Goal: Information Seeking & Learning: Learn about a topic

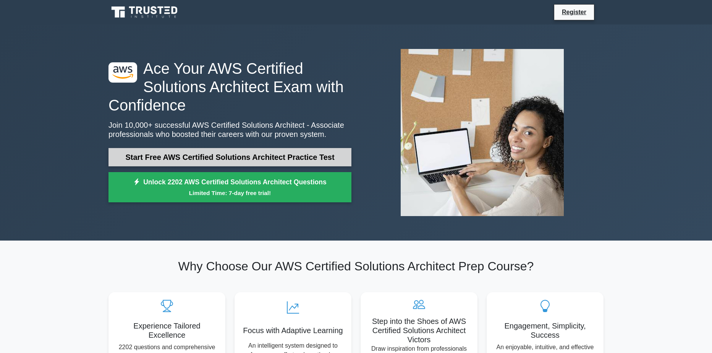
click at [202, 154] on link "Start Free AWS Certified Solutions Architect Practice Test" at bounding box center [230, 157] width 243 height 18
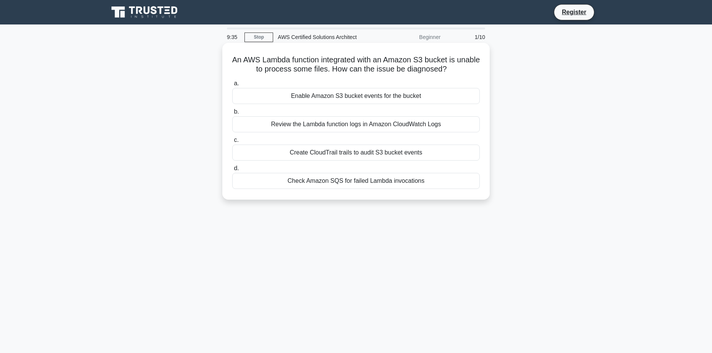
click at [280, 126] on div "Review the Lambda function logs in Amazon CloudWatch Logs" at bounding box center [356, 124] width 248 height 16
click at [232, 114] on input "b. Review the Lambda function logs in Amazon CloudWatch Logs" at bounding box center [232, 111] width 0 height 5
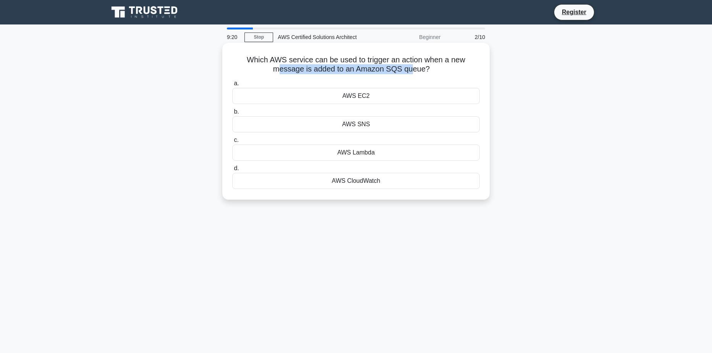
drag, startPoint x: 280, startPoint y: 72, endPoint x: 413, endPoint y: 69, distance: 132.6
click at [413, 69] on h5 "Which AWS service can be used to trigger an action when a new message is added …" at bounding box center [356, 64] width 249 height 19
click at [374, 125] on div "AWS SNS" at bounding box center [356, 124] width 248 height 16
click at [232, 114] on input "b. AWS SNS" at bounding box center [232, 111] width 0 height 5
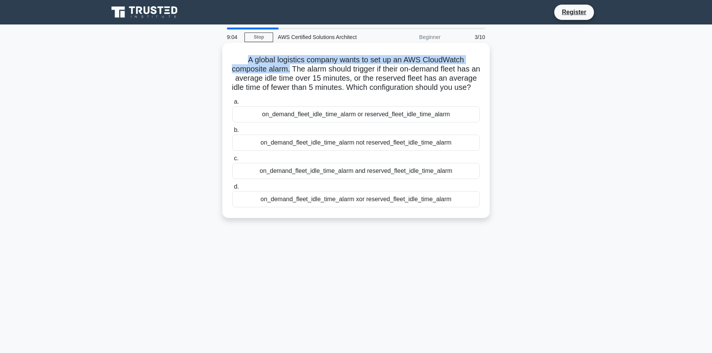
drag, startPoint x: 243, startPoint y: 57, endPoint x: 295, endPoint y: 67, distance: 52.6
click at [293, 67] on h5 "A global logistics company wants to set up an AWS CloudWatch composite alarm. T…" at bounding box center [356, 73] width 249 height 37
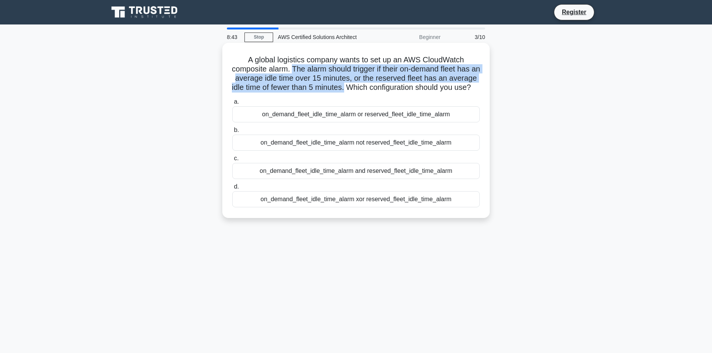
drag, startPoint x: 296, startPoint y: 67, endPoint x: 381, endPoint y: 85, distance: 86.8
click at [381, 85] on h5 "A global logistics company wants to set up an AWS CloudWatch composite alarm. T…" at bounding box center [356, 73] width 249 height 37
drag, startPoint x: 374, startPoint y: 94, endPoint x: 352, endPoint y: 92, distance: 22.7
click at [352, 92] on h5 "A global logistics company wants to set up an AWS CloudWatch composite alarm. T…" at bounding box center [356, 73] width 249 height 37
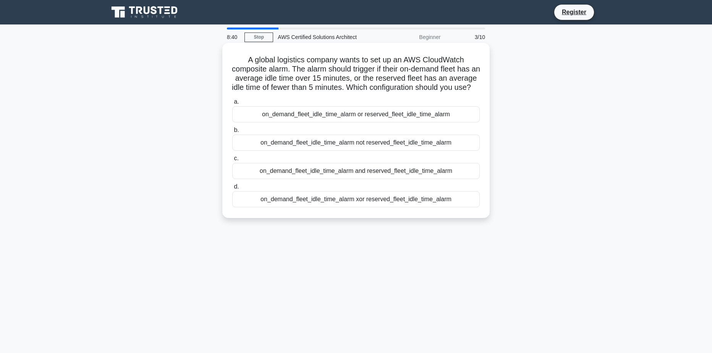
click at [367, 92] on h5 "A global logistics company wants to set up an AWS CloudWatch composite alarm. T…" at bounding box center [356, 73] width 249 height 37
click at [334, 151] on div "on_demand_fleet_idle_time_alarm not reserved_fleet_idle_time_alarm" at bounding box center [356, 142] width 248 height 16
click at [232, 133] on input "b. on_demand_fleet_idle_time_alarm not reserved_fleet_idle_time_alarm" at bounding box center [232, 130] width 0 height 5
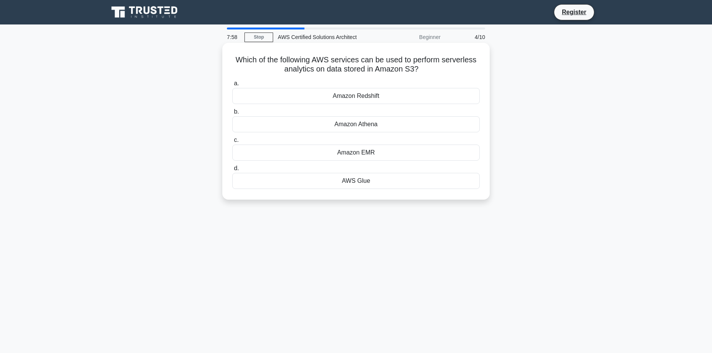
drag, startPoint x: 278, startPoint y: 72, endPoint x: 422, endPoint y: 68, distance: 143.7
click at [422, 68] on h5 "Which of the following AWS services can be used to perform serverless analytics…" at bounding box center [356, 64] width 249 height 19
click at [427, 70] on icon ".spinner_0XTQ{transform-origin:center;animation:spinner_y6GP .75s linear infini…" at bounding box center [423, 69] width 9 height 9
click at [362, 126] on div "Amazon Athena" at bounding box center [356, 124] width 248 height 16
click at [232, 114] on input "b. Amazon Athena" at bounding box center [232, 111] width 0 height 5
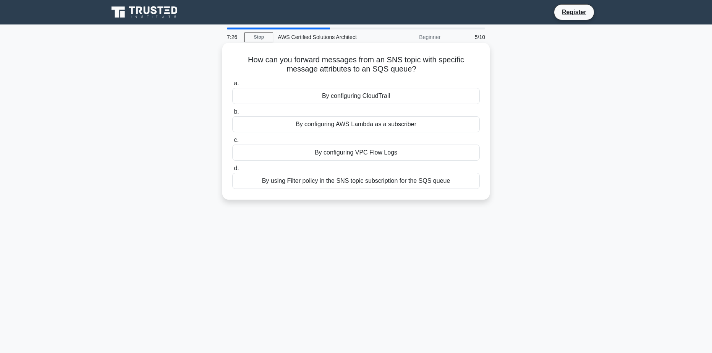
click at [345, 179] on div "By using Filter policy in the SNS topic subscription for the SQS queue" at bounding box center [356, 181] width 248 height 16
click at [232, 171] on input "d. By using Filter policy in the SNS topic subscription for the SQS queue" at bounding box center [232, 168] width 0 height 5
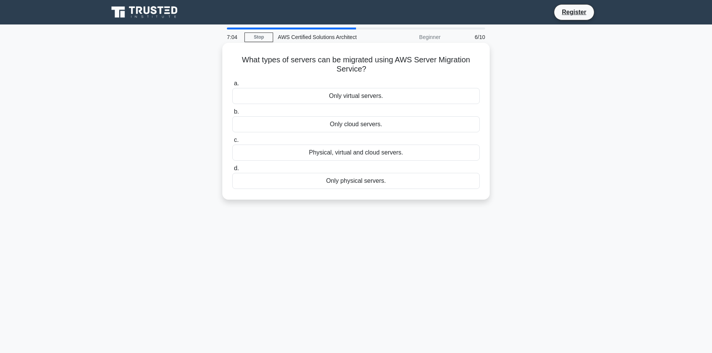
click at [356, 155] on div "Physical, virtual and cloud servers." at bounding box center [356, 152] width 248 height 16
click at [232, 143] on input "c. Physical, virtual and cloud servers." at bounding box center [232, 140] width 0 height 5
drag, startPoint x: 376, startPoint y: 70, endPoint x: 337, endPoint y: 58, distance: 41.6
click at [337, 58] on h5 "Which AWS service is used to receive CloudTrail logs from another AWS account? …" at bounding box center [356, 64] width 249 height 19
click at [363, 60] on h5 "Which AWS service is used to receive CloudTrail logs from another AWS account? …" at bounding box center [356, 64] width 249 height 19
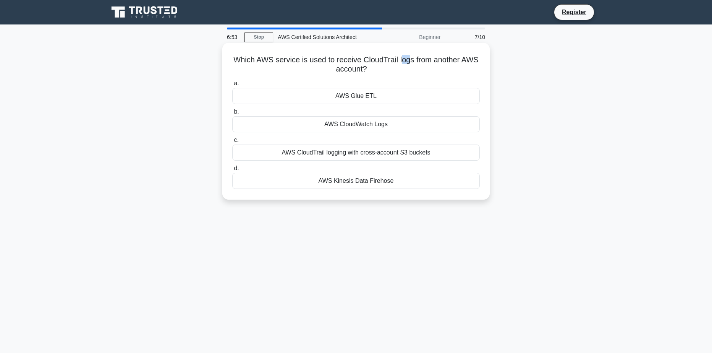
drag, startPoint x: 402, startPoint y: 61, endPoint x: 410, endPoint y: 60, distance: 8.8
click at [410, 60] on h5 "Which AWS service is used to receive CloudTrail logs from another AWS account? …" at bounding box center [356, 64] width 249 height 19
drag, startPoint x: 418, startPoint y: 61, endPoint x: 422, endPoint y: 62, distance: 3.9
click at [422, 62] on h5 "Which AWS service is used to receive CloudTrail logs from another AWS account? …" at bounding box center [356, 64] width 249 height 19
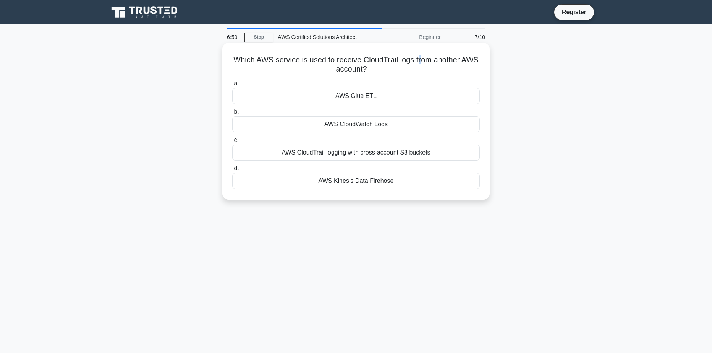
click at [422, 62] on h5 "Which AWS service is used to receive CloudTrail logs from another AWS account? …" at bounding box center [356, 64] width 249 height 19
drag, startPoint x: 419, startPoint y: 61, endPoint x: 442, endPoint y: 66, distance: 23.8
click at [442, 66] on h5 "Which AWS service is used to receive CloudTrail logs from another AWS account? …" at bounding box center [356, 64] width 249 height 19
click at [335, 155] on div "AWS CloudTrail logging with cross-account S3 buckets" at bounding box center [356, 152] width 248 height 16
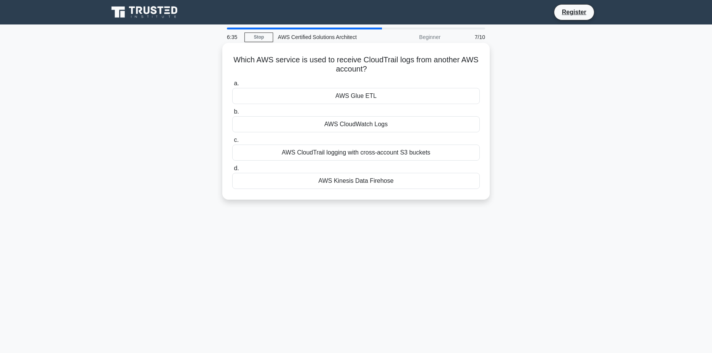
click at [232, 143] on input "c. AWS CloudTrail logging with cross-account S3 buckets" at bounding box center [232, 140] width 0 height 5
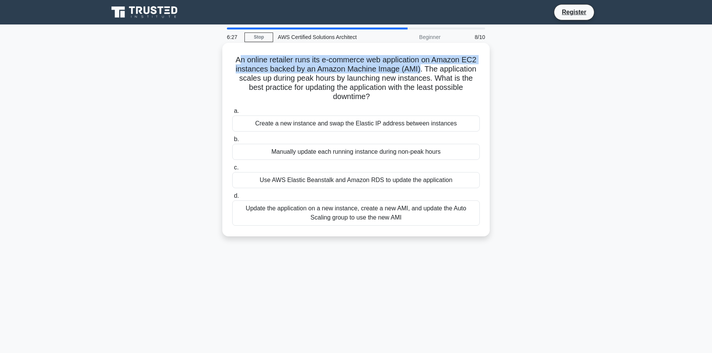
drag, startPoint x: 240, startPoint y: 55, endPoint x: 421, endPoint y: 69, distance: 181.7
click at [421, 69] on h5 "An online retailer runs its e-commerce web application on Amazon EC2 instances …" at bounding box center [356, 78] width 249 height 47
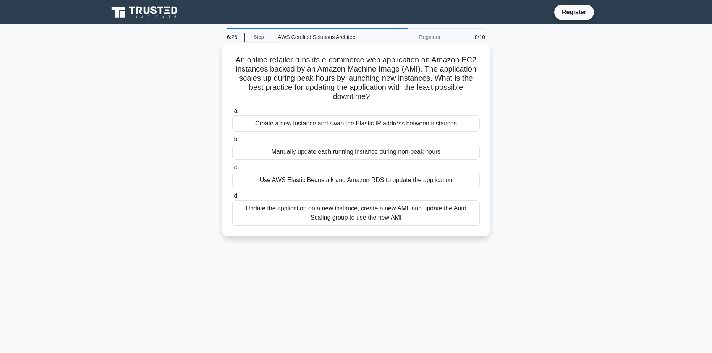
click at [431, 70] on h5 "An online retailer runs its e-commerce web application on Amazon EC2 instances …" at bounding box center [356, 78] width 249 height 47
drag, startPoint x: 431, startPoint y: 70, endPoint x: 441, endPoint y: 96, distance: 27.6
click at [441, 96] on h5 "An online retailer runs its e-commerce web application on Amazon EC2 instances …" at bounding box center [356, 78] width 249 height 47
click at [406, 220] on div "Update the application on a new instance, create a new AMI, and update the Auto…" at bounding box center [356, 212] width 248 height 25
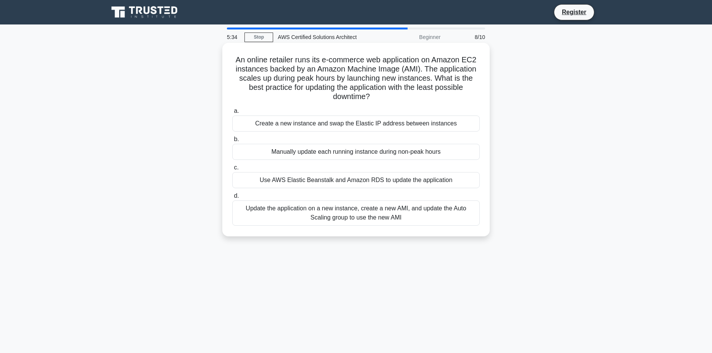
click at [232, 198] on input "d. Update the application on a new instance, create a new AMI, and update the A…" at bounding box center [232, 195] width 0 height 5
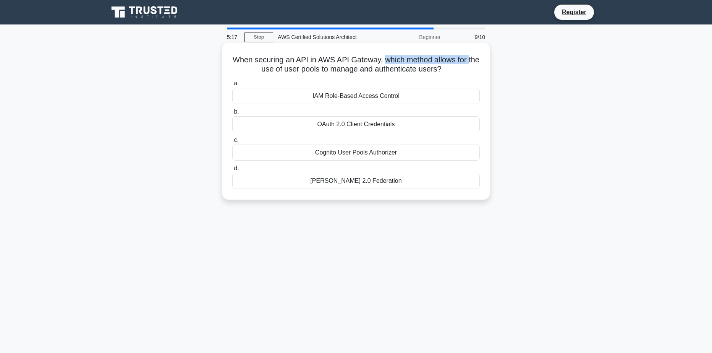
drag, startPoint x: 247, startPoint y: 64, endPoint x: 389, endPoint y: 55, distance: 142.4
click at [389, 55] on h5 "When securing an API in AWS API Gateway, which method allows for the use of use…" at bounding box center [356, 64] width 249 height 19
click at [333, 63] on h5 "When securing an API in AWS API Gateway, which method allows for the use of use…" at bounding box center [356, 64] width 249 height 19
drag, startPoint x: 329, startPoint y: 67, endPoint x: 444, endPoint y: 73, distance: 114.4
click at [444, 73] on h5 "When securing an API in AWS API Gateway, which method allows for the use of use…" at bounding box center [356, 64] width 249 height 19
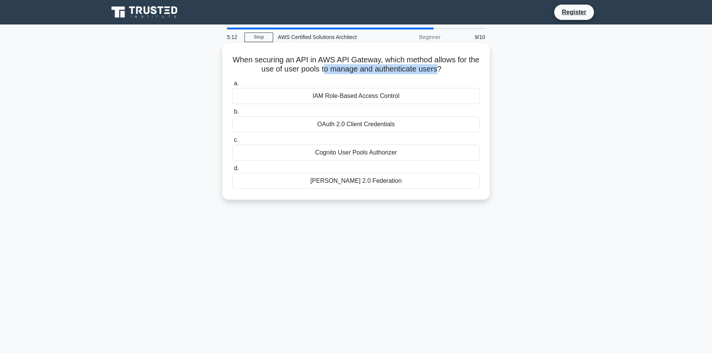
drag, startPoint x: 428, startPoint y: 73, endPoint x: 439, endPoint y: 76, distance: 11.3
click at [428, 73] on h5 "When securing an API in AWS API Gateway, which method allows for the use of use…" at bounding box center [356, 64] width 249 height 19
click at [457, 76] on div "When securing an API in AWS API Gateway, which method allows for the use of use…" at bounding box center [355, 121] width 261 height 151
click at [374, 99] on div "IAM Role-Based Access Control" at bounding box center [356, 96] width 248 height 16
click at [232, 86] on input "a. IAM Role-Based Access Control" at bounding box center [232, 83] width 0 height 5
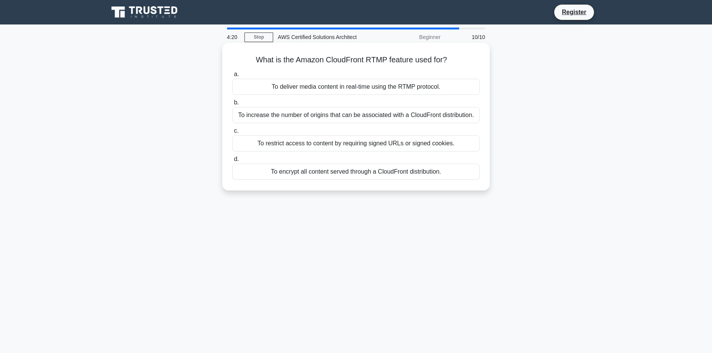
click at [369, 86] on div "To deliver media content in real-time using the RTMP protocol." at bounding box center [356, 87] width 248 height 16
click at [232, 77] on input "a. To deliver media content in real-time using the RTMP protocol." at bounding box center [232, 74] width 0 height 5
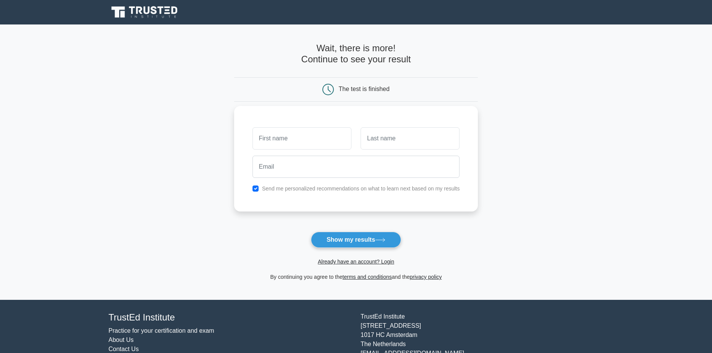
click at [318, 141] on input "text" at bounding box center [302, 138] width 99 height 22
type input "[PERSON_NAME]"
click at [385, 139] on input "text" at bounding box center [410, 138] width 99 height 22
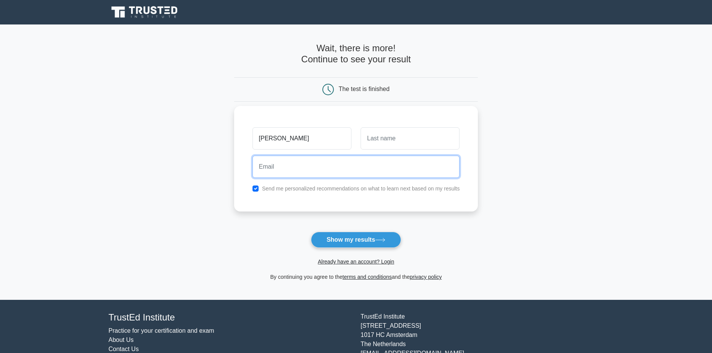
click at [347, 172] on input "email" at bounding box center [356, 166] width 207 height 22
type input "hubertdziedzic189@interia.pl"
click at [377, 146] on input "text" at bounding box center [410, 138] width 99 height 22
type input "Dziedzic"
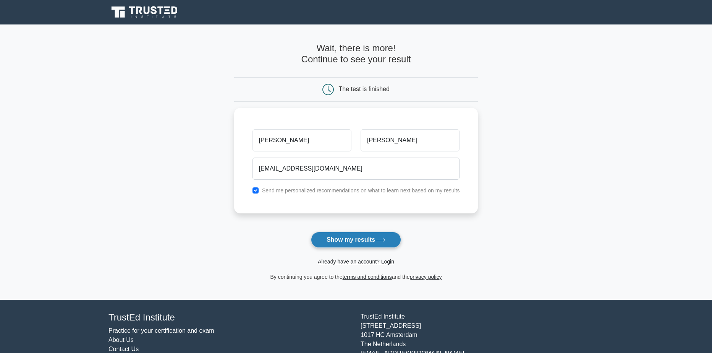
click at [366, 238] on button "Show my results" at bounding box center [356, 240] width 90 height 16
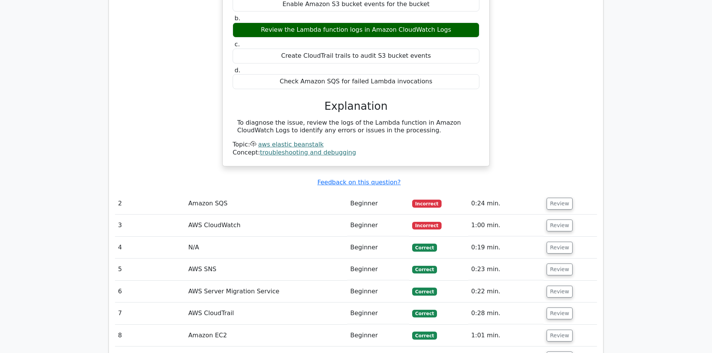
scroll to position [764, 0]
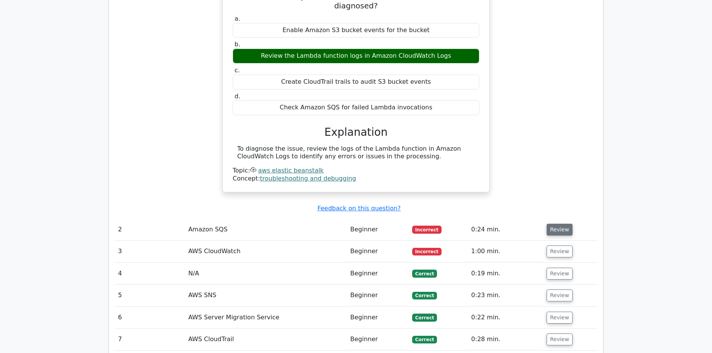
click at [552, 224] on button "Review" at bounding box center [560, 230] width 26 height 12
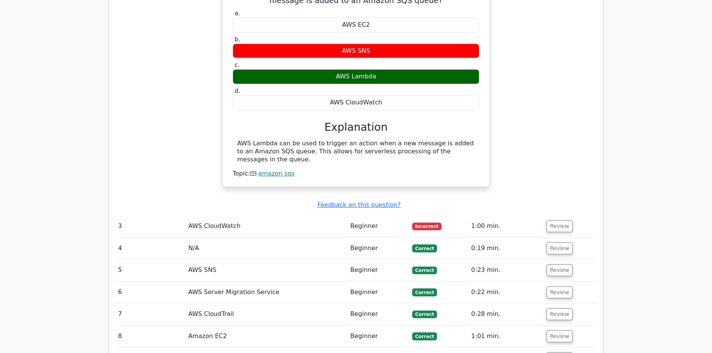
scroll to position [1032, 0]
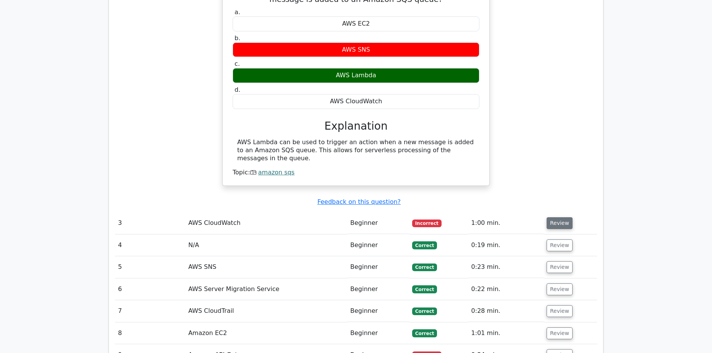
click at [550, 217] on button "Review" at bounding box center [560, 223] width 26 height 12
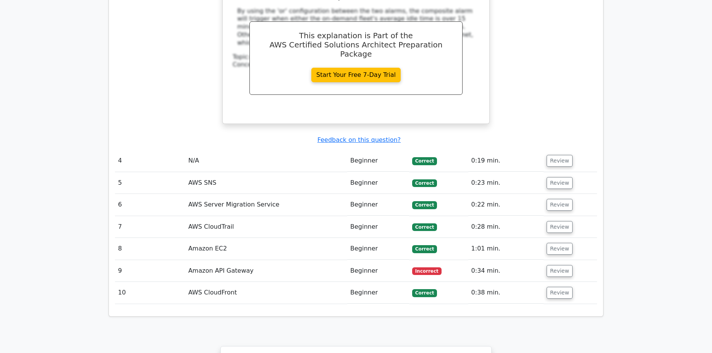
scroll to position [1452, 0]
click at [560, 264] on button "Review" at bounding box center [560, 270] width 26 height 12
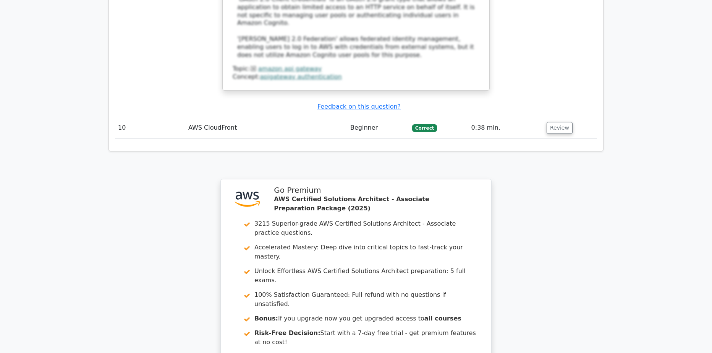
scroll to position [2005, 0]
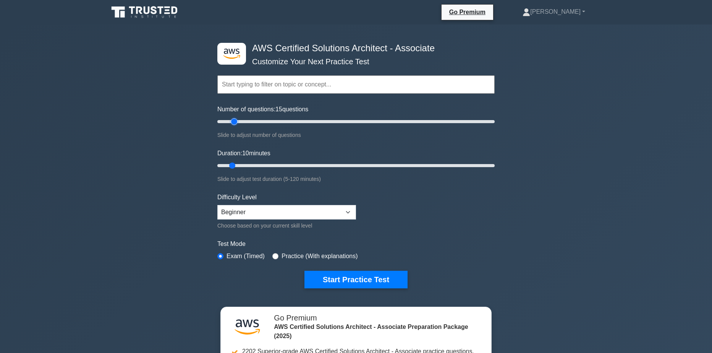
type input "10"
drag, startPoint x: 226, startPoint y: 121, endPoint x: 228, endPoint y: 114, distance: 6.7
click at [228, 117] on input "Number of questions: 10 questions" at bounding box center [355, 121] width 277 height 9
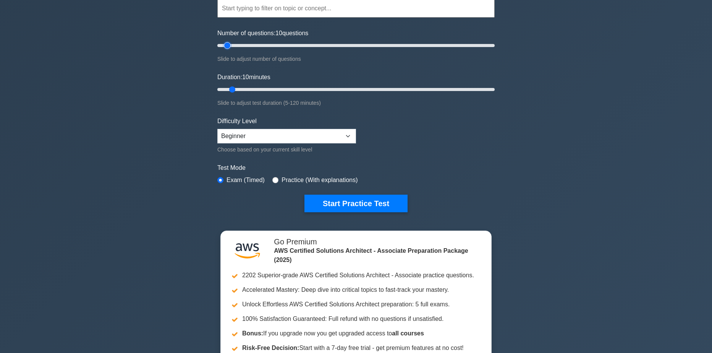
scroll to position [76, 0]
click at [258, 136] on select "Beginner Intermediate Expert" at bounding box center [286, 135] width 139 height 15
select select "intermediate"
click at [217, 128] on select "Beginner Intermediate Expert" at bounding box center [286, 135] width 139 height 15
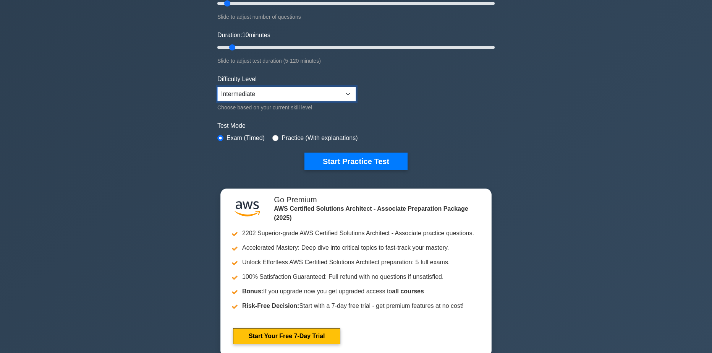
scroll to position [115, 0]
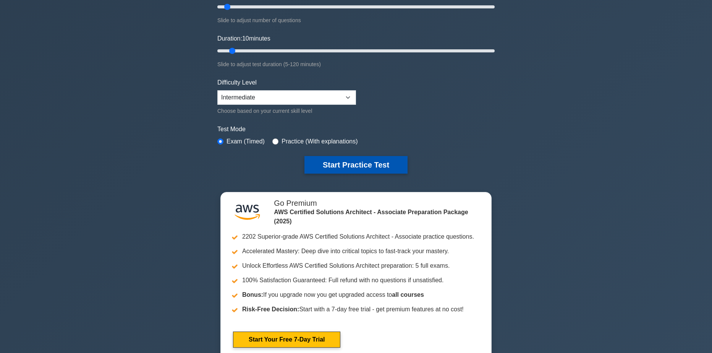
click at [350, 157] on button "Start Practice Test" at bounding box center [356, 165] width 103 height 18
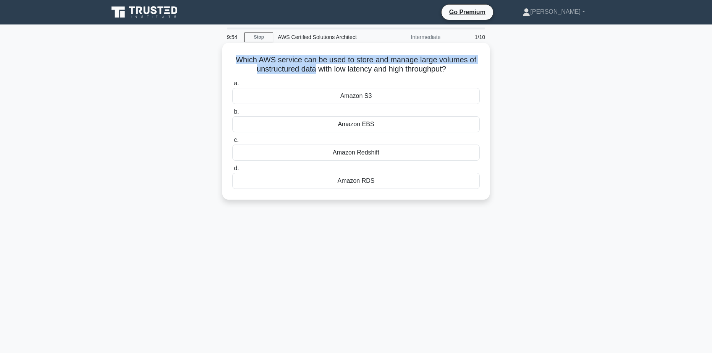
drag, startPoint x: 233, startPoint y: 55, endPoint x: 312, endPoint y: 66, distance: 79.8
click at [312, 66] on h5 "Which AWS service can be used to store and manage large volumes of unstructured…" at bounding box center [356, 64] width 249 height 19
click at [313, 67] on h5 "Which AWS service can be used to store and manage large volumes of unstructured…" at bounding box center [356, 64] width 249 height 19
click at [382, 57] on h5 "Which AWS service can be used to store and manage large volumes of unstructured…" at bounding box center [356, 64] width 249 height 19
click at [389, 58] on h5 "Which AWS service can be used to store and manage large volumes of unstructured…" at bounding box center [356, 64] width 249 height 19
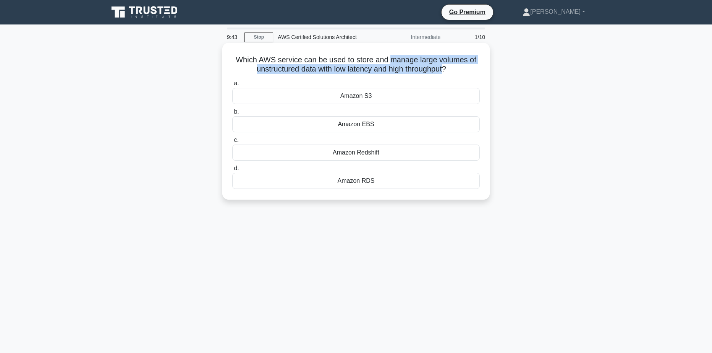
drag, startPoint x: 413, startPoint y: 58, endPoint x: 447, endPoint y: 72, distance: 37.0
click at [447, 72] on h5 "Which AWS service can be used to store and manage large volumes of unstructured…" at bounding box center [356, 64] width 249 height 19
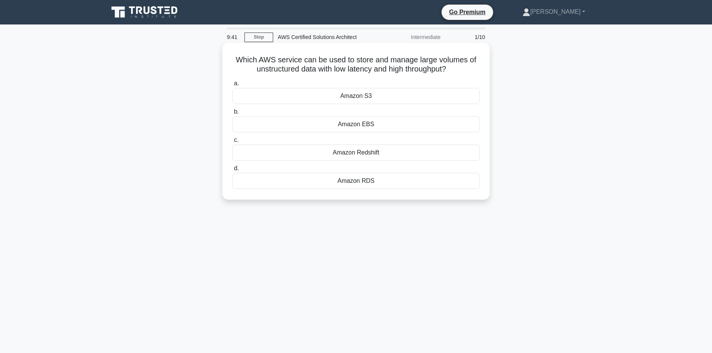
click at [483, 87] on div "a. Amazon S3" at bounding box center [356, 91] width 257 height 25
click at [371, 97] on div "Amazon S3" at bounding box center [356, 96] width 248 height 16
click at [232, 86] on input "a. Amazon S3" at bounding box center [232, 83] width 0 height 5
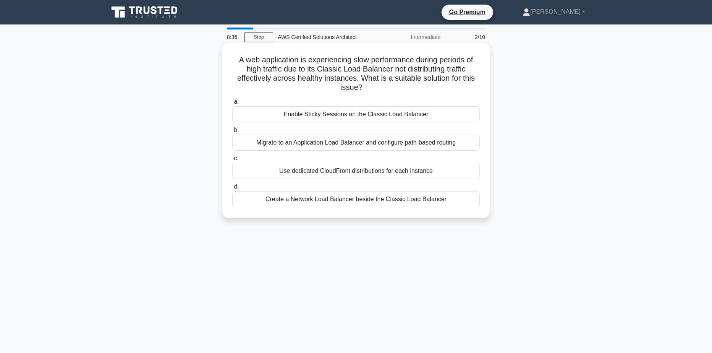
drag, startPoint x: 240, startPoint y: 57, endPoint x: 364, endPoint y: 88, distance: 128.0
click at [364, 88] on div "A web application is experiencing slow performance during periods of high traff…" at bounding box center [355, 130] width 261 height 169
click at [363, 89] on icon ".spinner_0XTQ{transform-origin:center;animation:spinner_y6GP .75s linear infini…" at bounding box center [367, 87] width 9 height 9
click at [306, 141] on div "Migrate to an Application Load Balancer and configure path-based routing" at bounding box center [356, 142] width 248 height 16
click at [232, 133] on input "b. Migrate to an Application Load Balancer and configure path-based routing" at bounding box center [232, 130] width 0 height 5
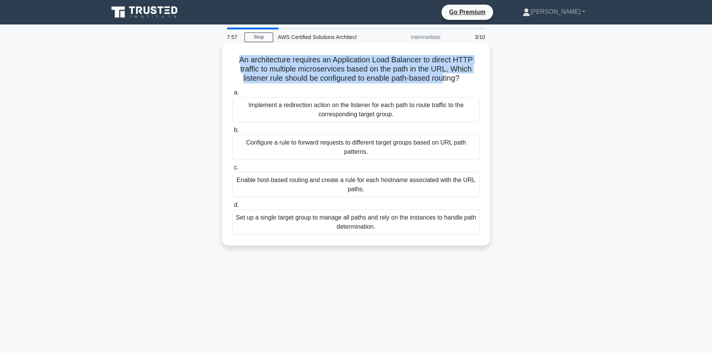
drag, startPoint x: 230, startPoint y: 56, endPoint x: 445, endPoint y: 76, distance: 216.1
click at [445, 76] on div "An architecture requires an Application Load Balancer to direct HTTP traffic to…" at bounding box center [355, 144] width 261 height 196
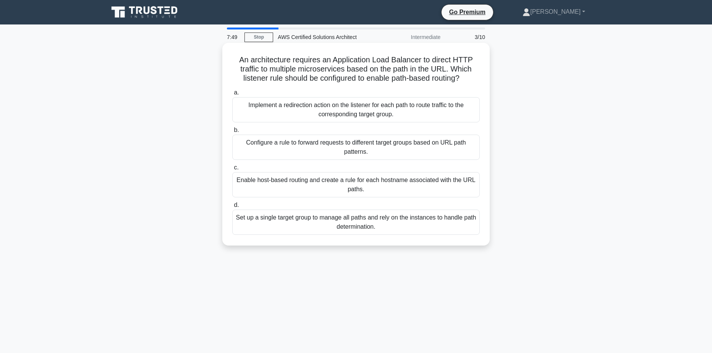
click at [275, 88] on div "a. Implement a redirection action on the listener for each path to route traffi…" at bounding box center [356, 161] width 257 height 150
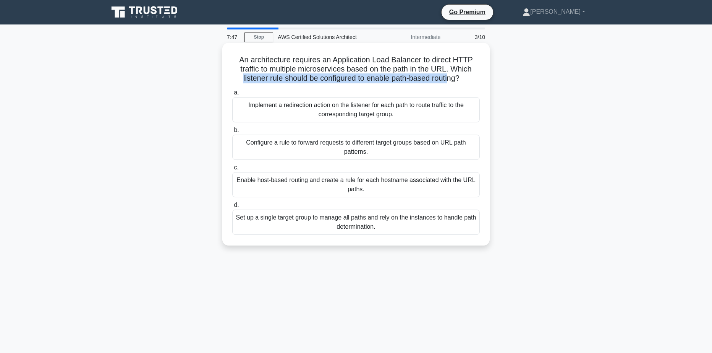
drag, startPoint x: 252, startPoint y: 79, endPoint x: 451, endPoint y: 84, distance: 199.5
click at [451, 83] on h5 "An architecture requires an Application Load Balancer to direct HTTP traffic to…" at bounding box center [356, 69] width 249 height 28
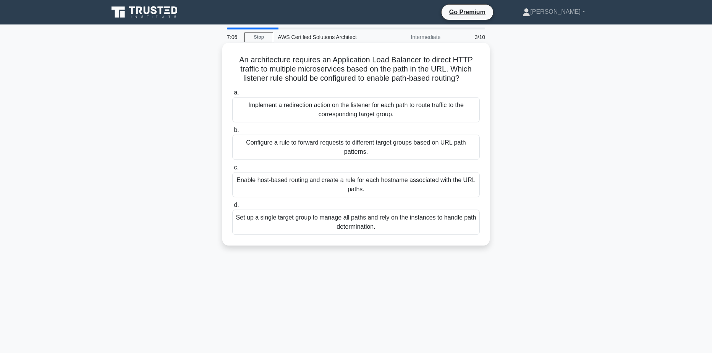
click at [335, 153] on div "Configure a rule to forward requests to different target groups based on URL pa…" at bounding box center [356, 146] width 248 height 25
click at [232, 133] on input "b. Configure a rule to forward requests to different target groups based on URL…" at bounding box center [232, 130] width 0 height 5
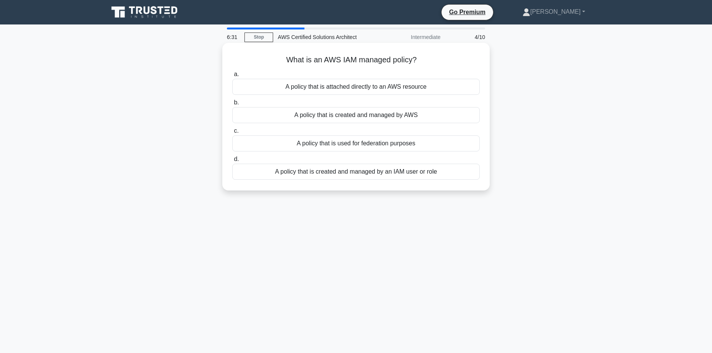
click at [313, 142] on div "A policy that is used for federation purposes" at bounding box center [356, 143] width 248 height 16
click at [232, 133] on input "c. A policy that is used for federation purposes" at bounding box center [232, 130] width 0 height 5
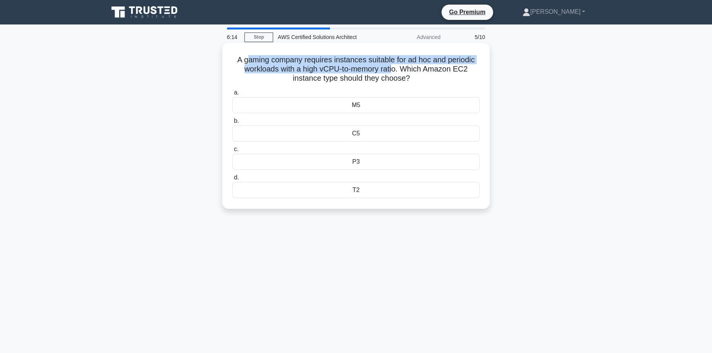
drag, startPoint x: 244, startPoint y: 57, endPoint x: 397, endPoint y: 67, distance: 153.1
click at [397, 67] on h5 "A gaming company requires instances suitable for ad hoc and periodic workloads …" at bounding box center [356, 69] width 249 height 28
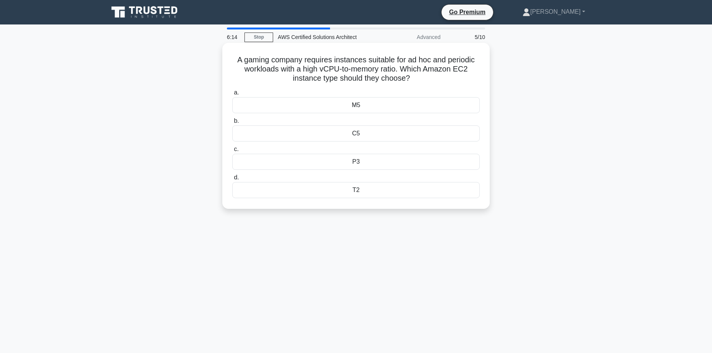
click at [403, 75] on h5 "A gaming company requires instances suitable for ad hoc and periodic workloads …" at bounding box center [356, 69] width 249 height 28
drag, startPoint x: 401, startPoint y: 71, endPoint x: 411, endPoint y: 78, distance: 11.7
click at [411, 78] on h5 "A gaming company requires instances suitable for ad hoc and periodic workloads …" at bounding box center [356, 69] width 249 height 28
click at [410, 78] on h5 "A gaming company requires instances suitable for ad hoc and periodic workloads …" at bounding box center [356, 69] width 249 height 28
click at [329, 132] on div "C5" at bounding box center [356, 133] width 248 height 16
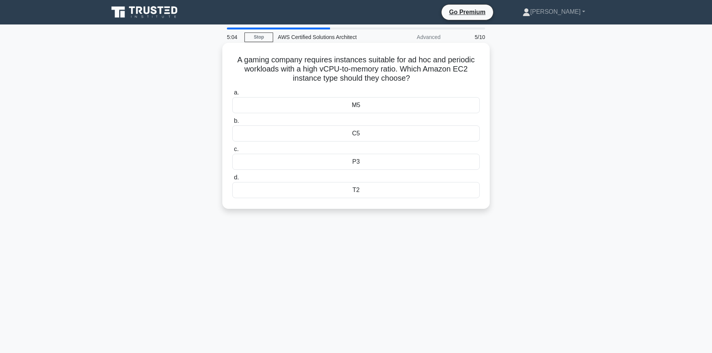
click at [232, 123] on input "b. C5" at bounding box center [232, 120] width 0 height 5
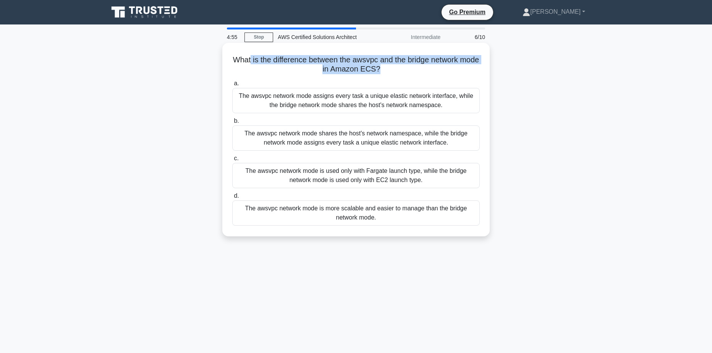
drag, startPoint x: 260, startPoint y: 61, endPoint x: 390, endPoint y: 70, distance: 129.8
click at [390, 70] on h5 "What is the difference between the awsvpc and the bridge network mode in Amazon…" at bounding box center [356, 64] width 249 height 19
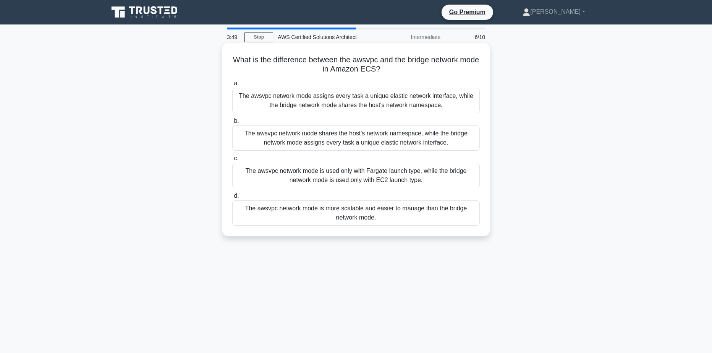
click at [257, 106] on div "The awsvpc network mode assigns every task a unique elastic network interface, …" at bounding box center [356, 100] width 248 height 25
click at [232, 86] on input "a. The awsvpc network mode assigns every task a unique elastic network interfac…" at bounding box center [232, 83] width 0 height 5
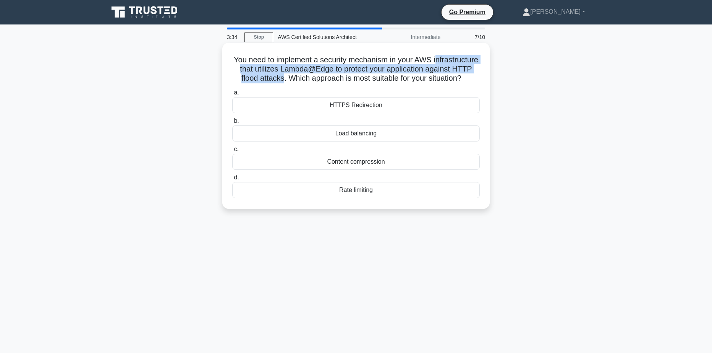
drag, startPoint x: 241, startPoint y: 70, endPoint x: 330, endPoint y: 76, distance: 89.6
click at [330, 76] on h5 "You need to implement a security mechanism in your AWS infrastructure that util…" at bounding box center [356, 69] width 249 height 28
click at [330, 77] on h5 "You need to implement a security mechanism in your AWS infrastructure that util…" at bounding box center [356, 69] width 249 height 28
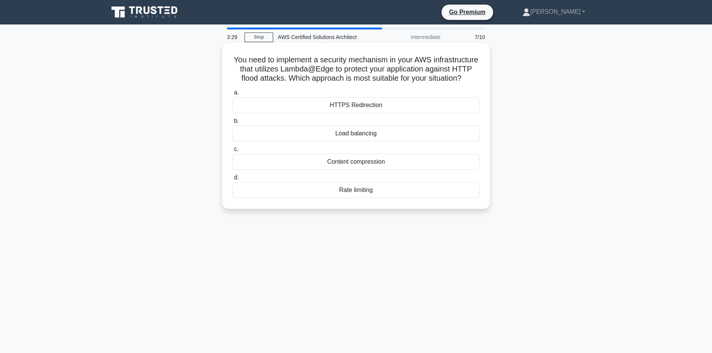
drag, startPoint x: 330, startPoint y: 77, endPoint x: 373, endPoint y: 83, distance: 42.9
click at [373, 83] on h5 "You need to implement a security mechanism in your AWS infrastructure that util…" at bounding box center [356, 69] width 249 height 28
click at [372, 113] on div "HTTPS Redirection" at bounding box center [356, 105] width 248 height 16
click at [232, 95] on input "a. HTTPS Redirection" at bounding box center [232, 92] width 0 height 5
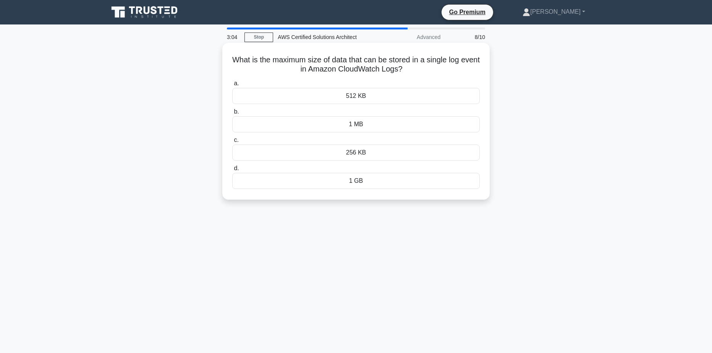
click at [357, 155] on div "256 KB" at bounding box center [356, 152] width 248 height 16
click at [232, 143] on input "c. 256 KB" at bounding box center [232, 140] width 0 height 5
click at [349, 129] on div "Sum" at bounding box center [356, 124] width 248 height 16
click at [232, 114] on input "b. Sum" at bounding box center [232, 111] width 0 height 5
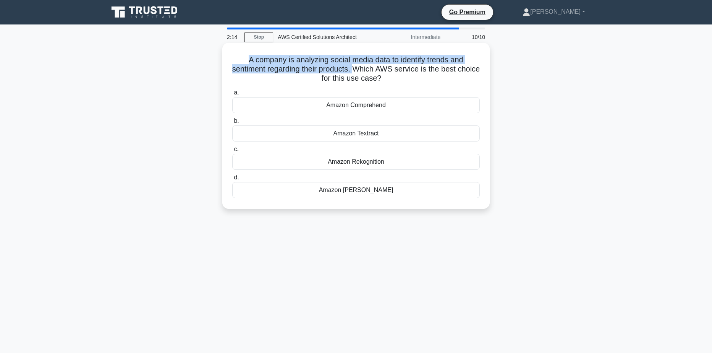
drag, startPoint x: 247, startPoint y: 59, endPoint x: 367, endPoint y: 72, distance: 120.3
click at [367, 72] on h5 "A company is analyzing social media data to identify trends and sentiment regar…" at bounding box center [356, 69] width 249 height 28
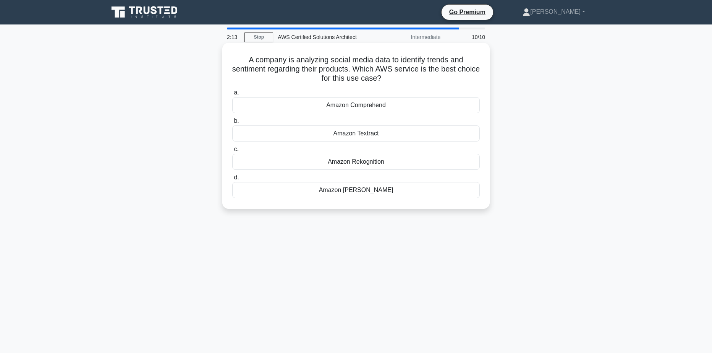
click at [369, 109] on div "Amazon Comprehend" at bounding box center [356, 105] width 248 height 16
click at [232, 95] on input "a. Amazon Comprehend" at bounding box center [232, 92] width 0 height 5
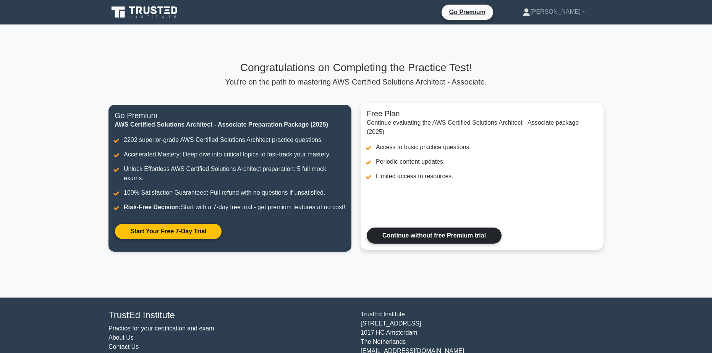
click at [405, 243] on link "Continue without free Premium trial" at bounding box center [434, 235] width 135 height 16
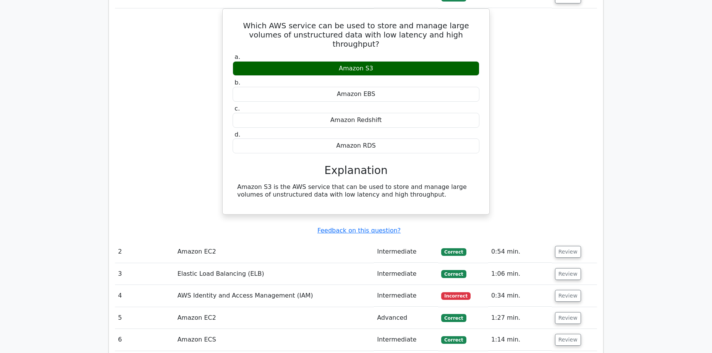
scroll to position [726, 0]
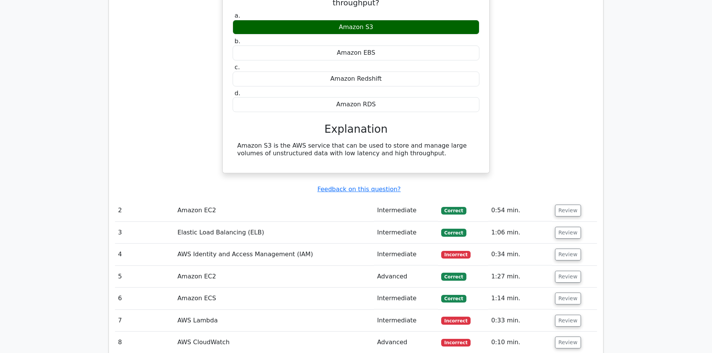
click at [362, 243] on td "AWS Identity and Access Management (IAM)" at bounding box center [274, 254] width 200 height 22
click at [562, 248] on button "Review" at bounding box center [568, 254] width 26 height 12
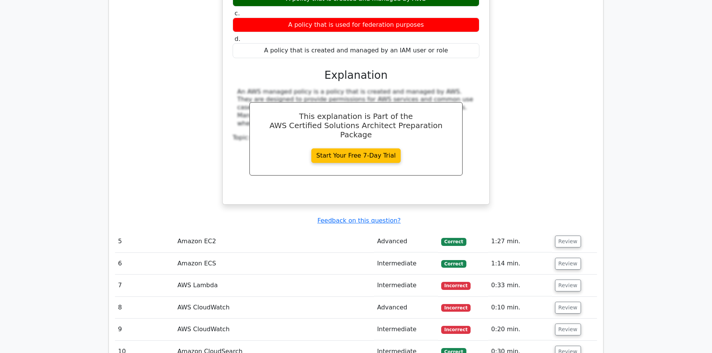
scroll to position [1070, 0]
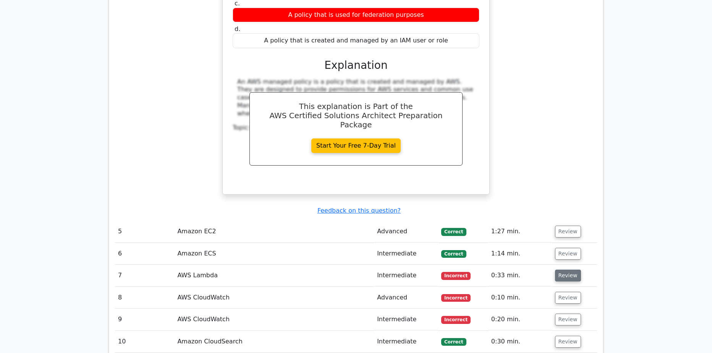
click at [565, 269] on button "Review" at bounding box center [568, 275] width 26 height 12
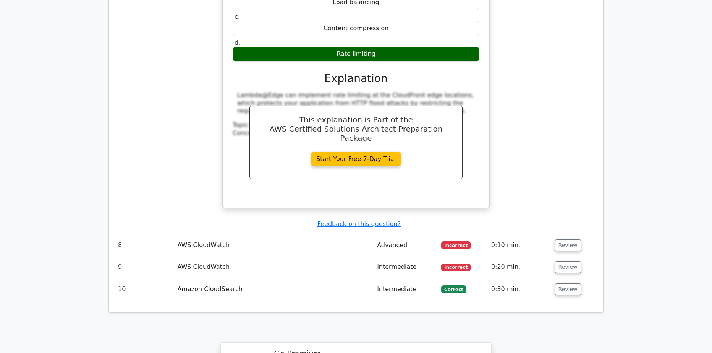
scroll to position [1452, 0]
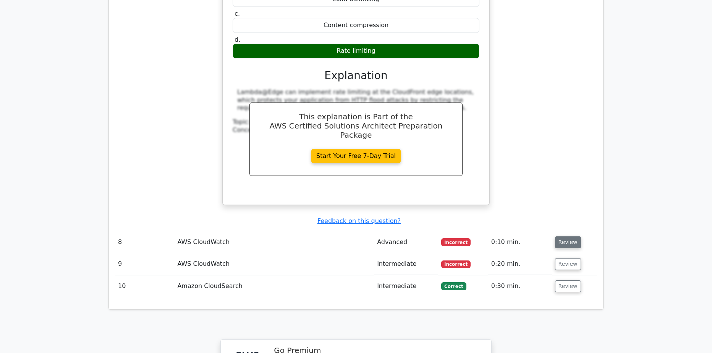
click at [560, 236] on button "Review" at bounding box center [568, 242] width 26 height 12
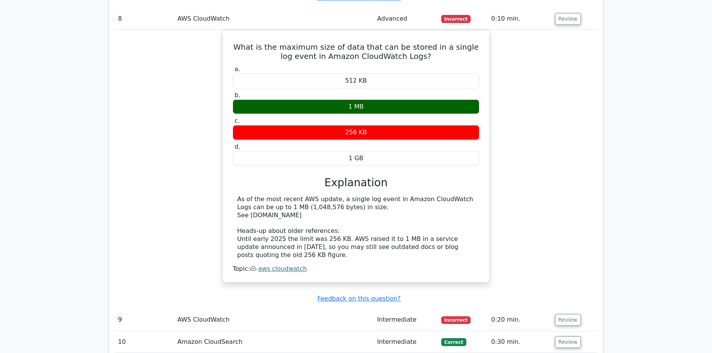
scroll to position [1681, 0]
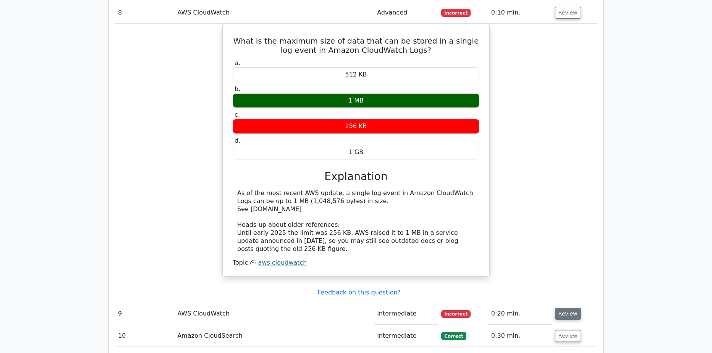
click at [565, 308] on button "Review" at bounding box center [568, 314] width 26 height 12
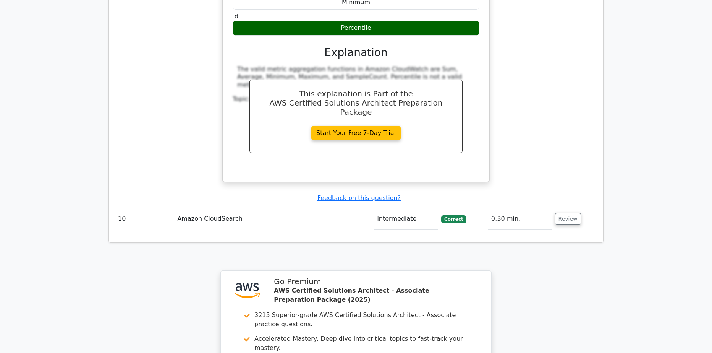
scroll to position [2140, 0]
